Goal: Information Seeking & Learning: Learn about a topic

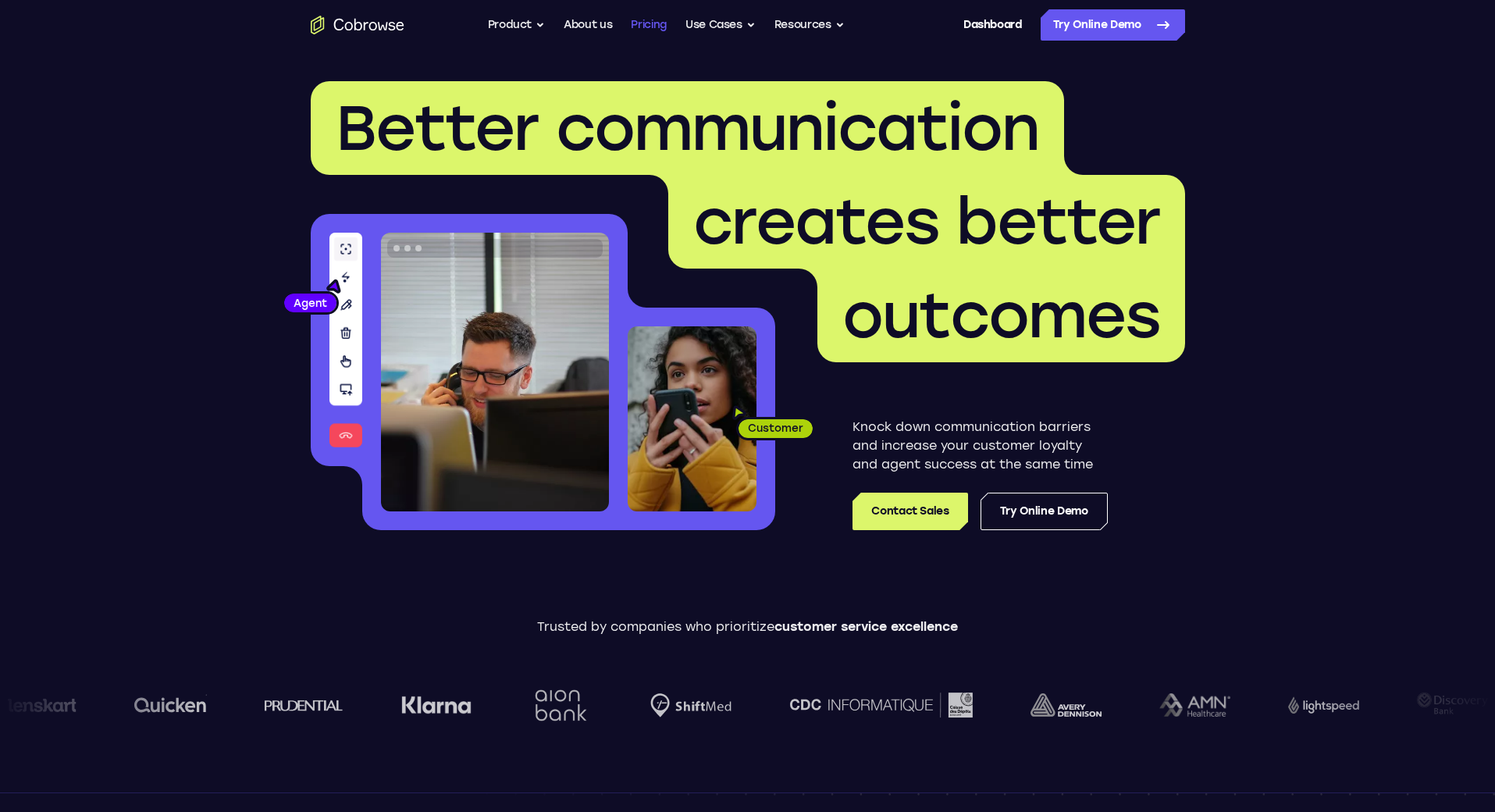
click at [634, 23] on link "Pricing" at bounding box center [649, 25] width 36 height 31
click at [592, 24] on link "About us" at bounding box center [588, 25] width 49 height 31
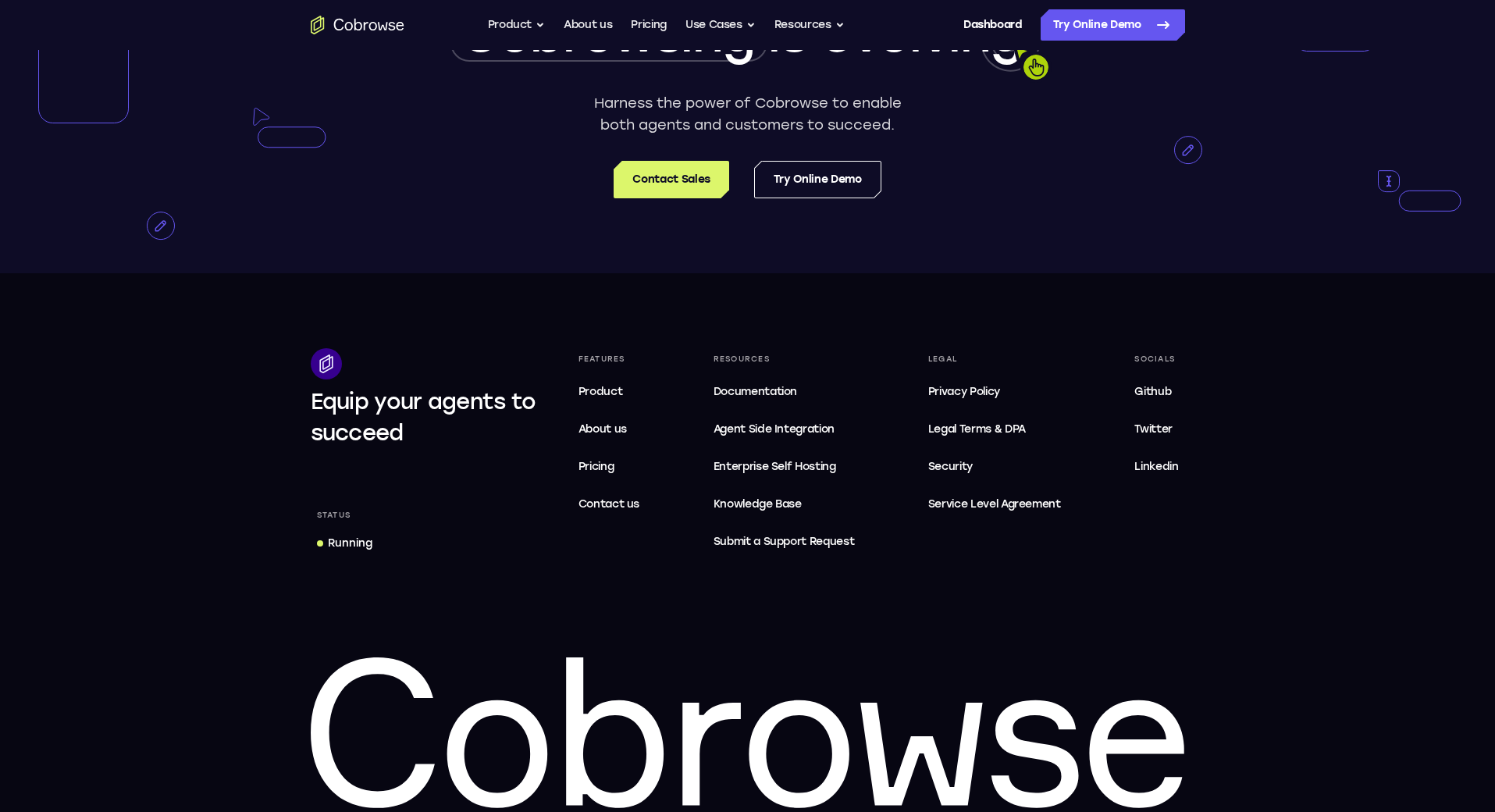
scroll to position [2919, 0]
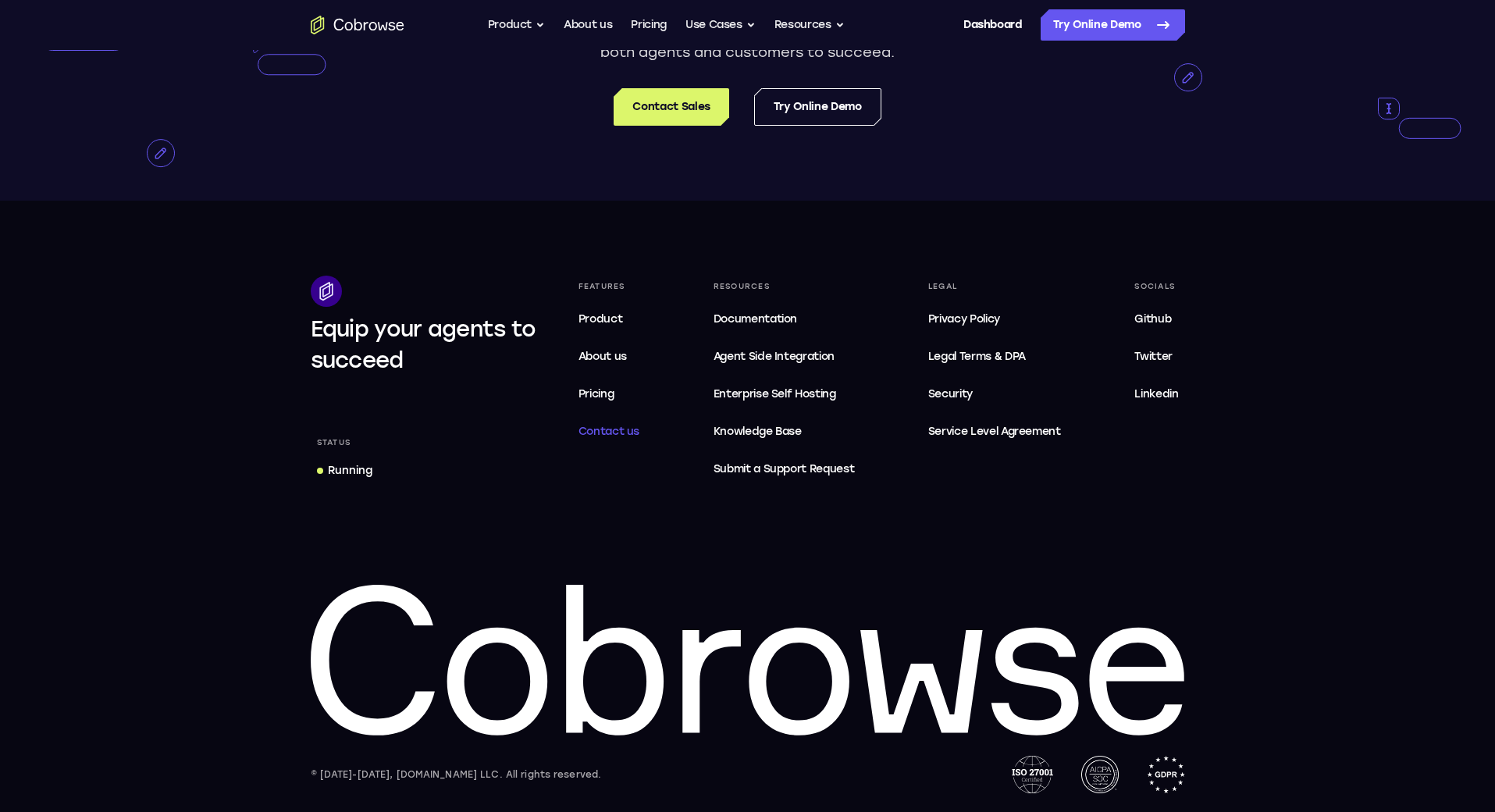
click at [621, 429] on span "Contact us" at bounding box center [609, 431] width 62 height 13
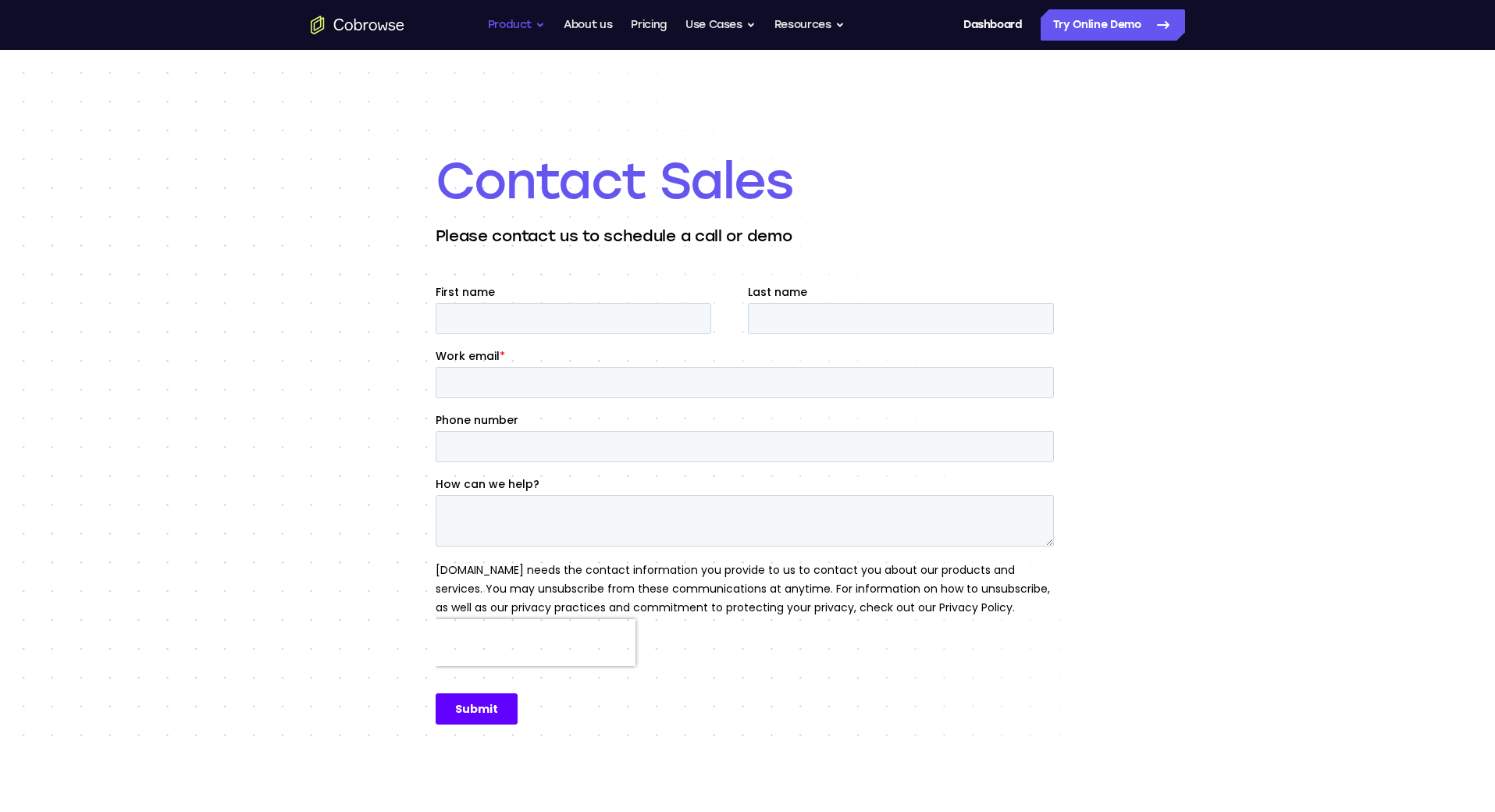
click at [535, 24] on button "Product" at bounding box center [516, 25] width 58 height 31
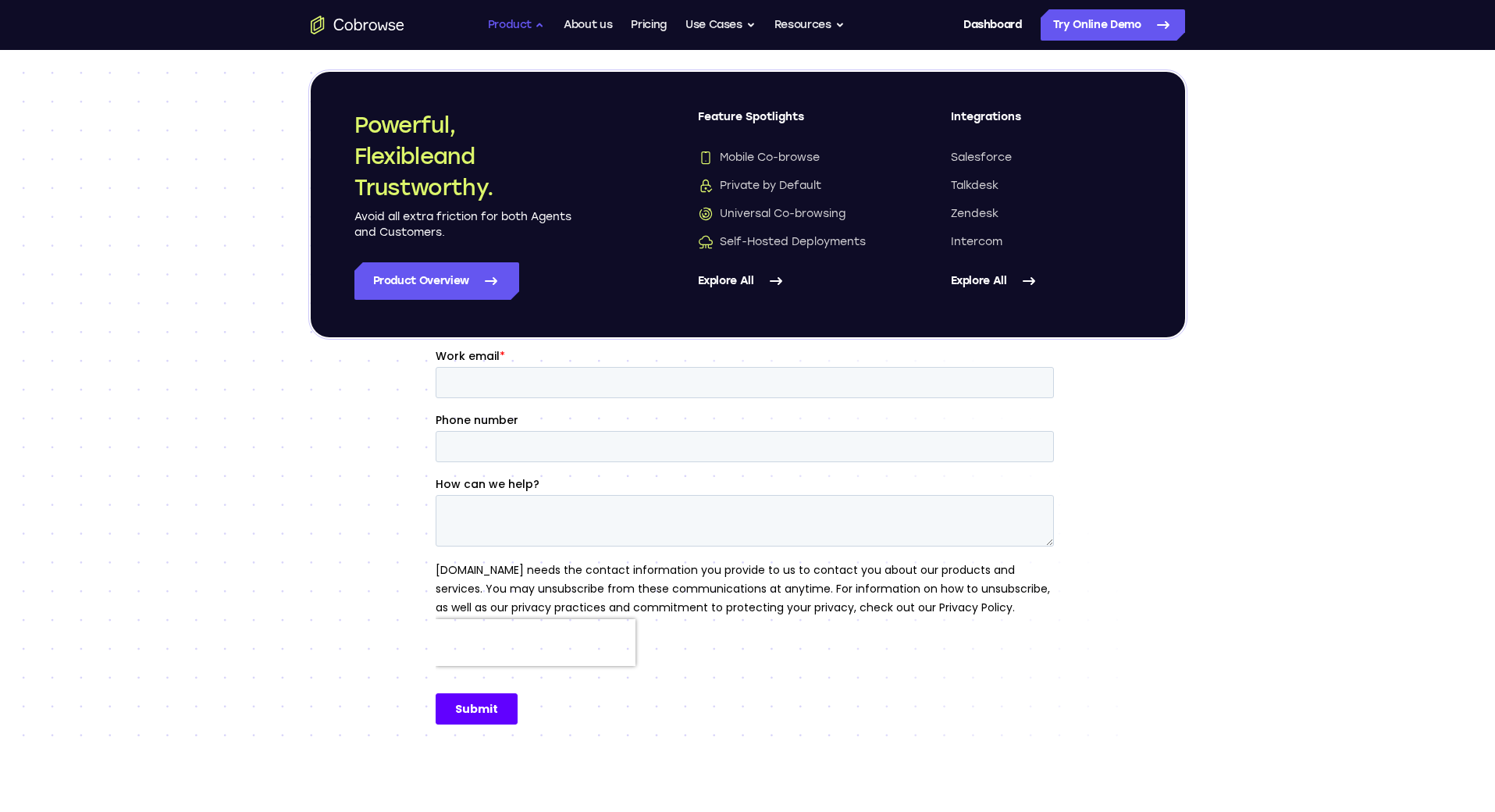
click at [535, 23] on button "Product" at bounding box center [516, 25] width 58 height 31
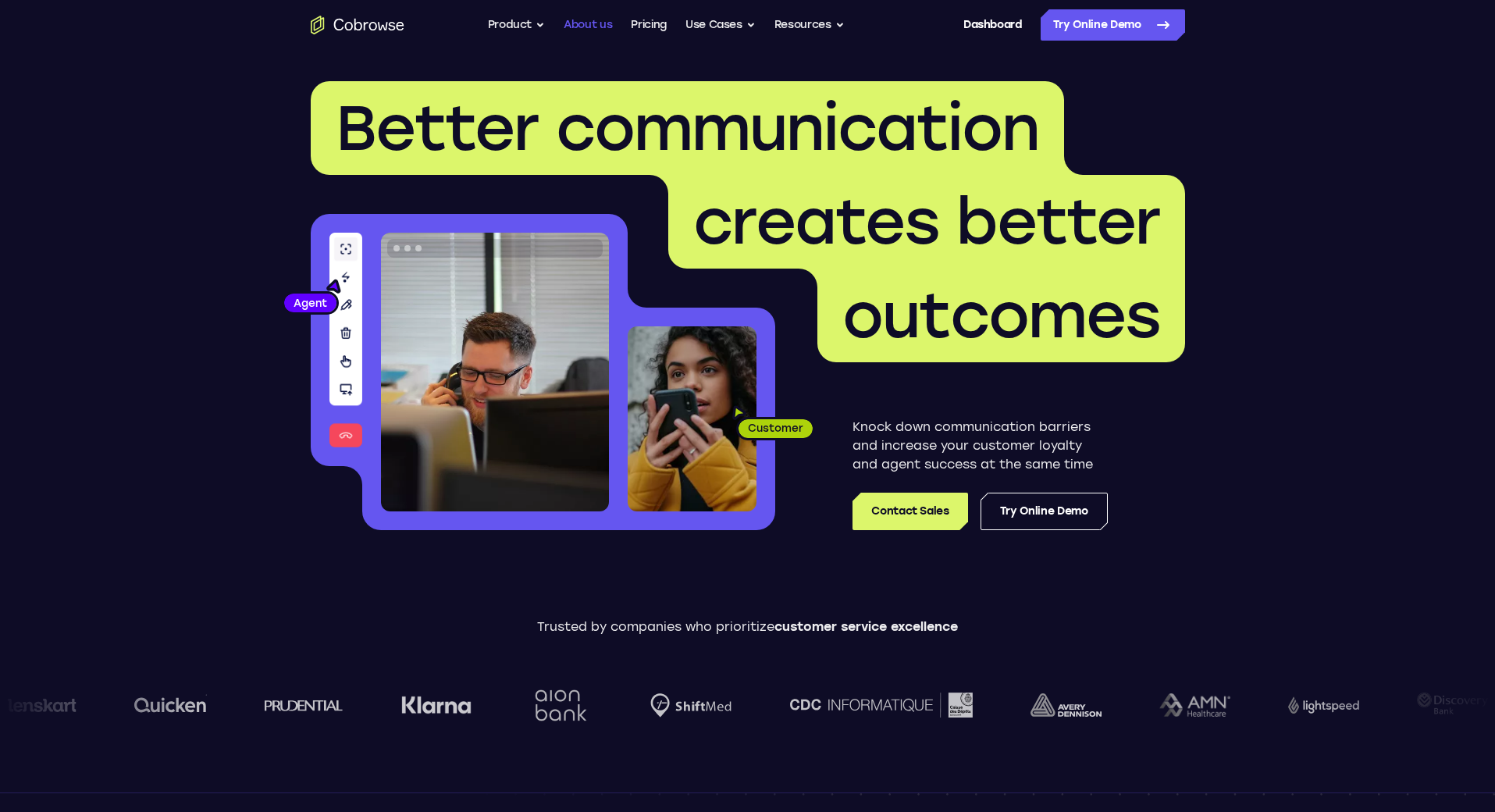
click at [586, 29] on link "About us" at bounding box center [588, 25] width 49 height 31
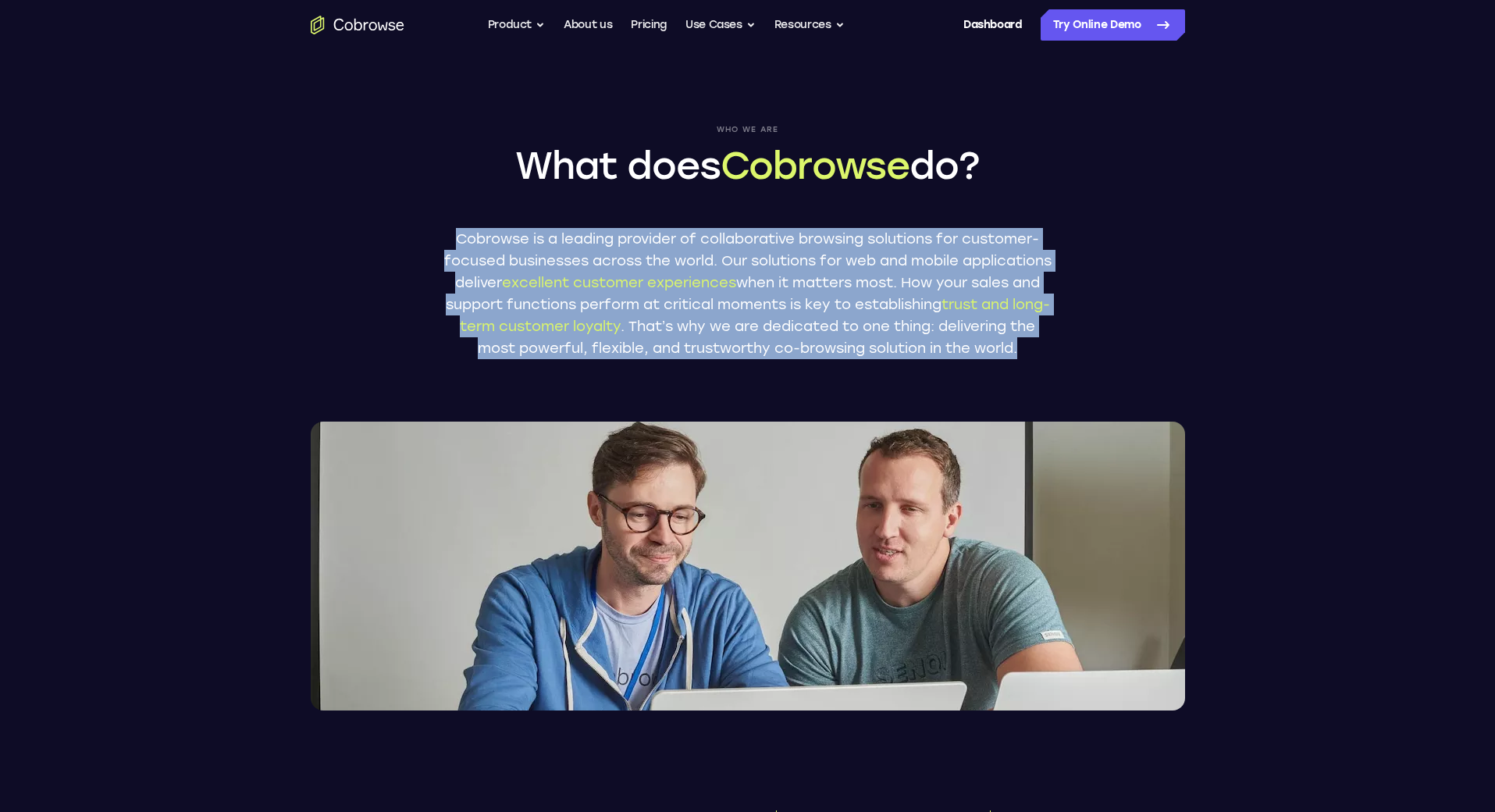
drag, startPoint x: 410, startPoint y: 242, endPoint x: 969, endPoint y: 396, distance: 579.8
click at [969, 396] on div "Who we are What does Cobrowse do? Cobrowse is a leading provider of collaborati…" at bounding box center [748, 380] width 999 height 660
copy p "Cobrowse is a leading provider of collaborative browsing solutions for customer…"
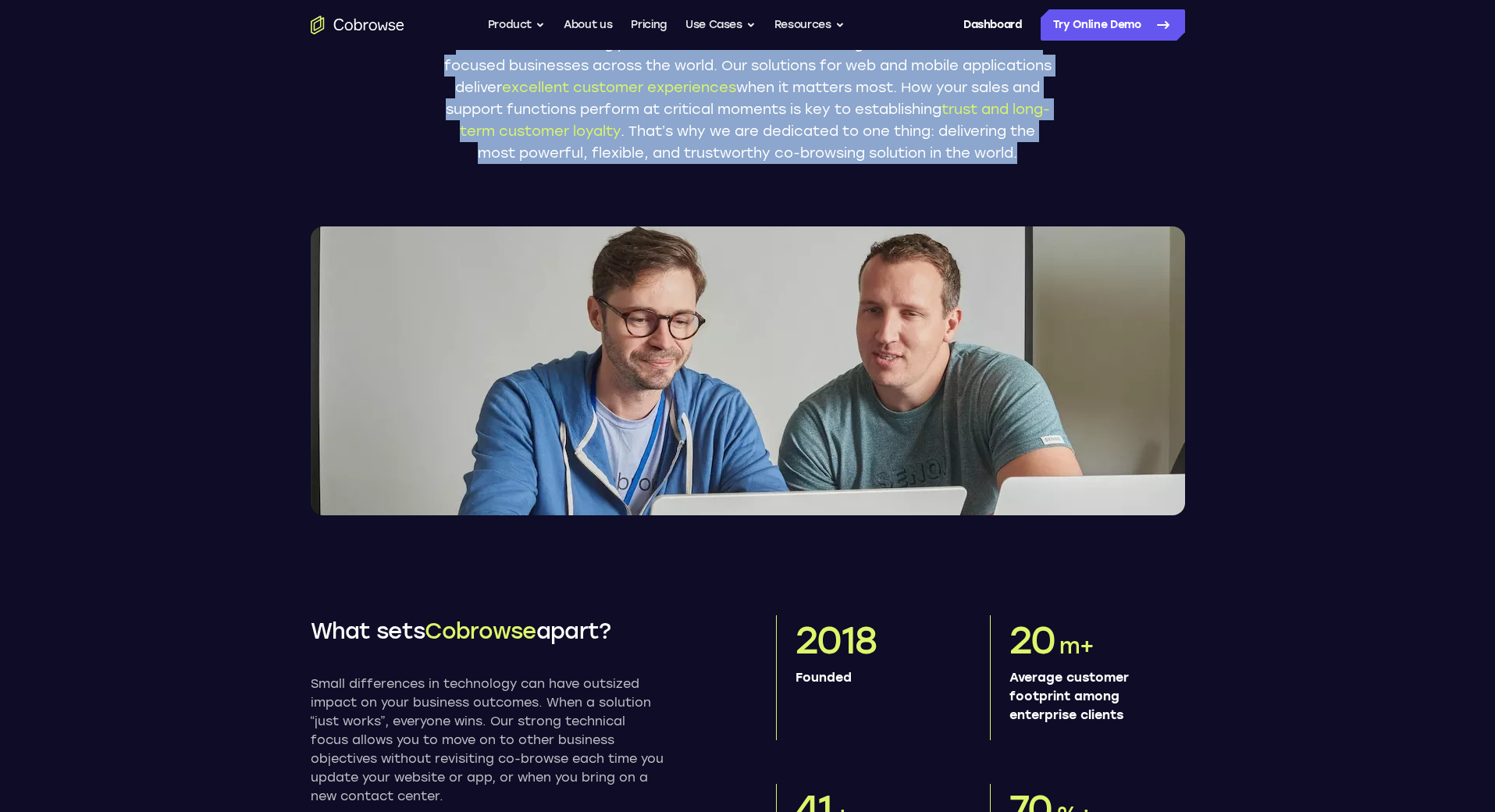
scroll to position [213, 0]
